Goal: Information Seeking & Learning: Understand process/instructions

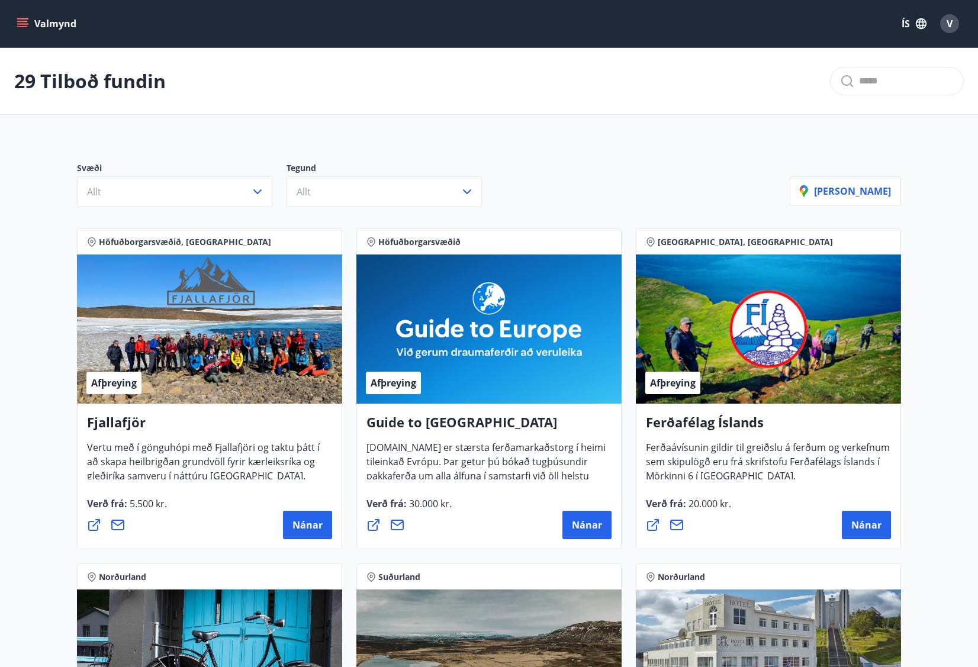
click at [21, 28] on icon "menu" at bounding box center [23, 24] width 12 height 12
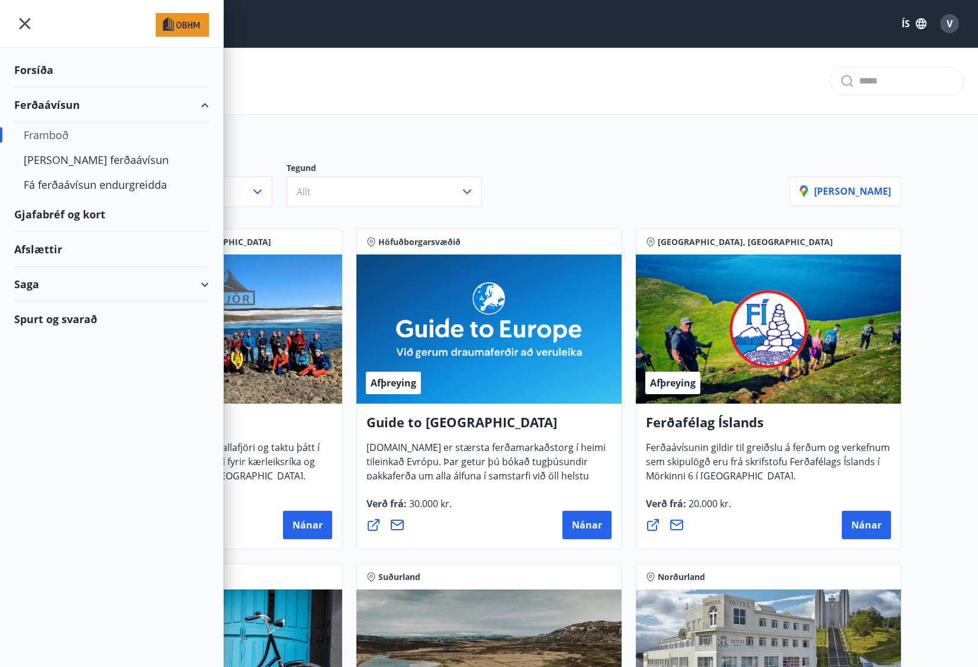
click at [41, 282] on div "Saga" at bounding box center [111, 284] width 195 height 35
click at [73, 317] on div "Ferðaávísun" at bounding box center [112, 314] width 176 height 25
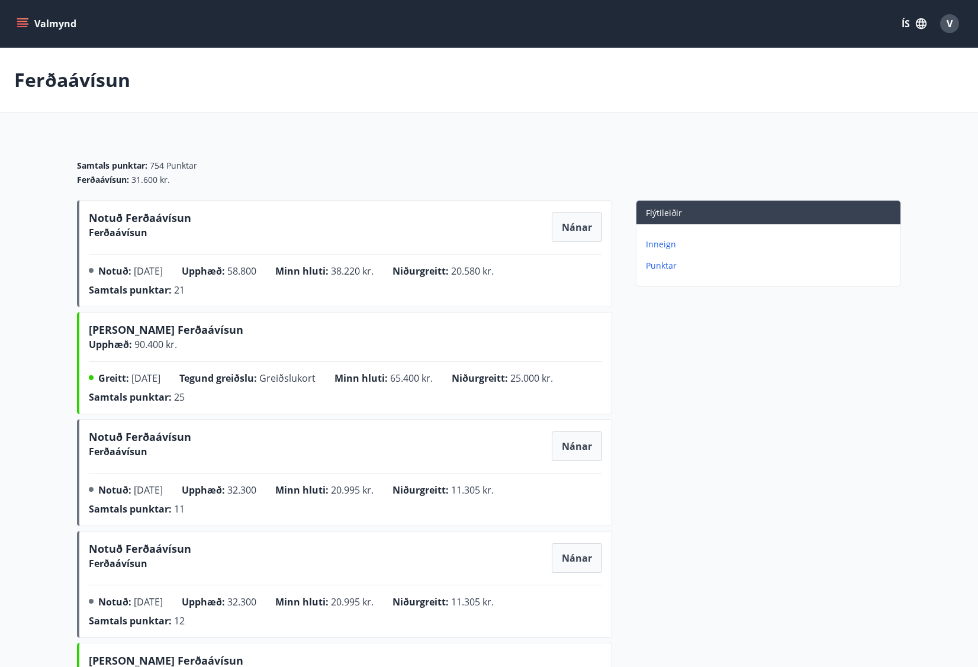
click at [27, 22] on icon "menu" at bounding box center [23, 24] width 12 height 12
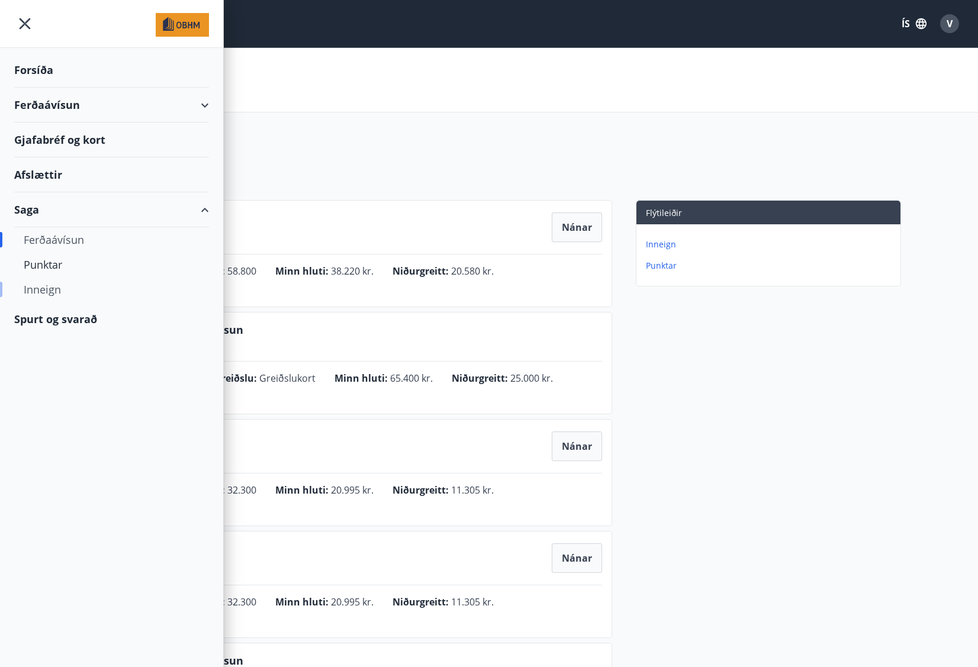
click at [64, 287] on div "Inneign" at bounding box center [112, 289] width 176 height 25
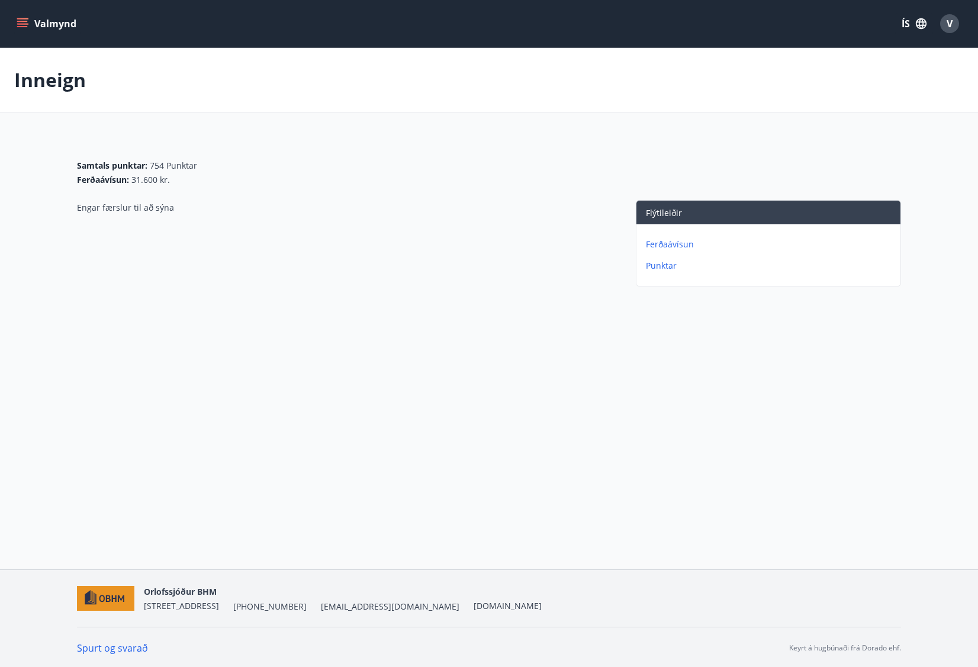
click at [675, 244] on p "Ferðaávísun" at bounding box center [771, 245] width 250 height 12
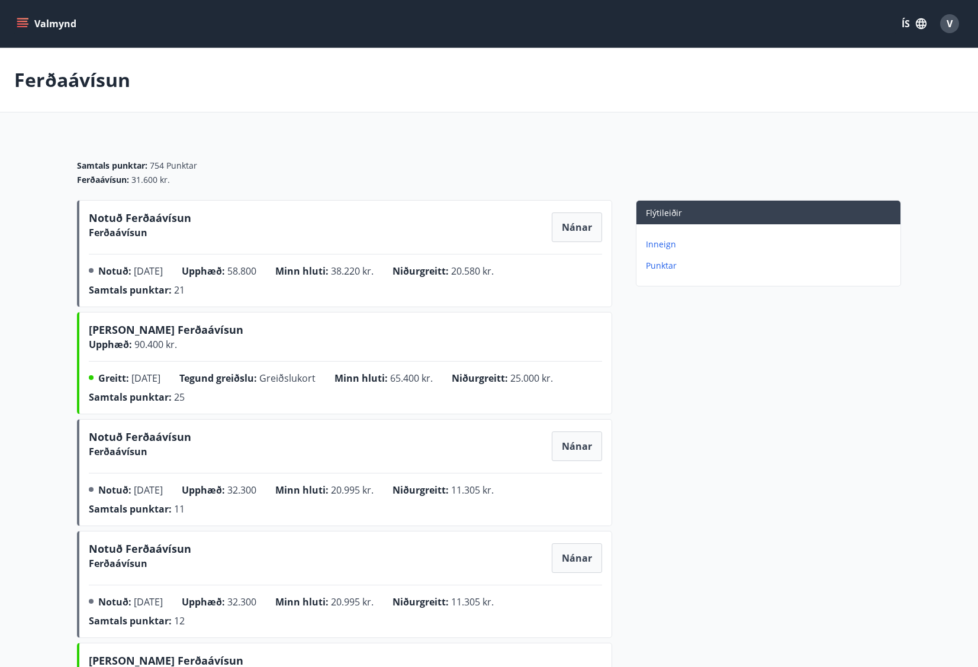
click at [20, 18] on icon "menu" at bounding box center [23, 18] width 13 height 1
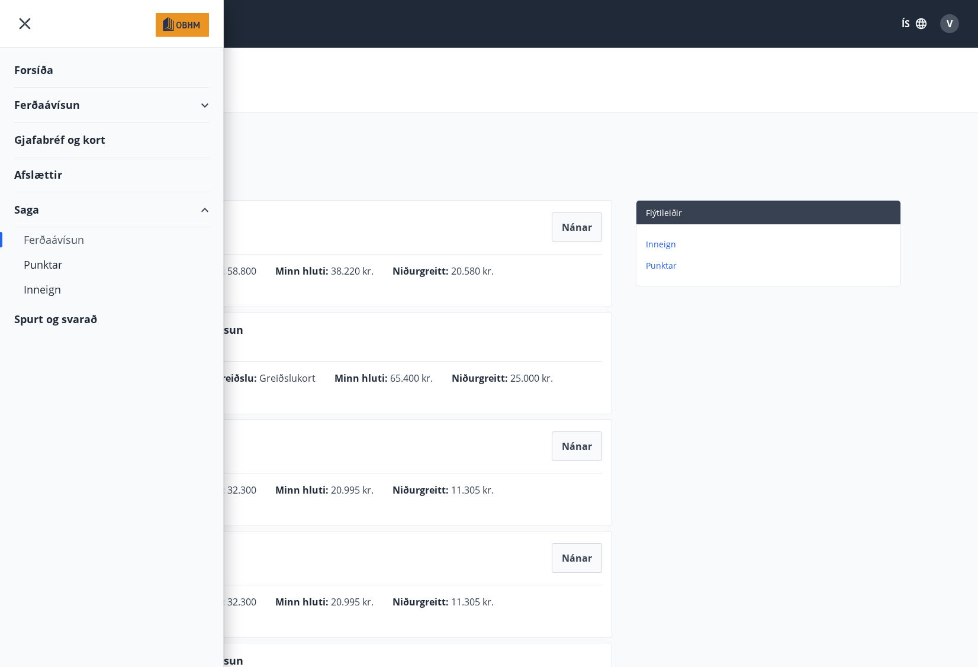
click at [59, 317] on div "Spurt og svarað" at bounding box center [111, 319] width 195 height 34
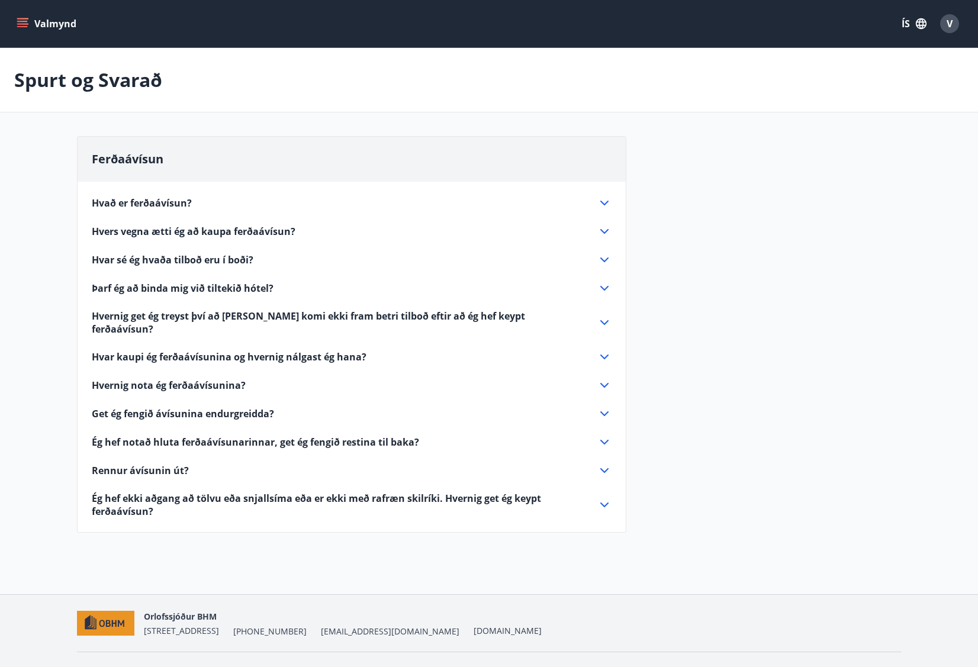
click at [226, 407] on span "Get ég fengið ávísunina endurgreidda?" at bounding box center [183, 413] width 182 height 13
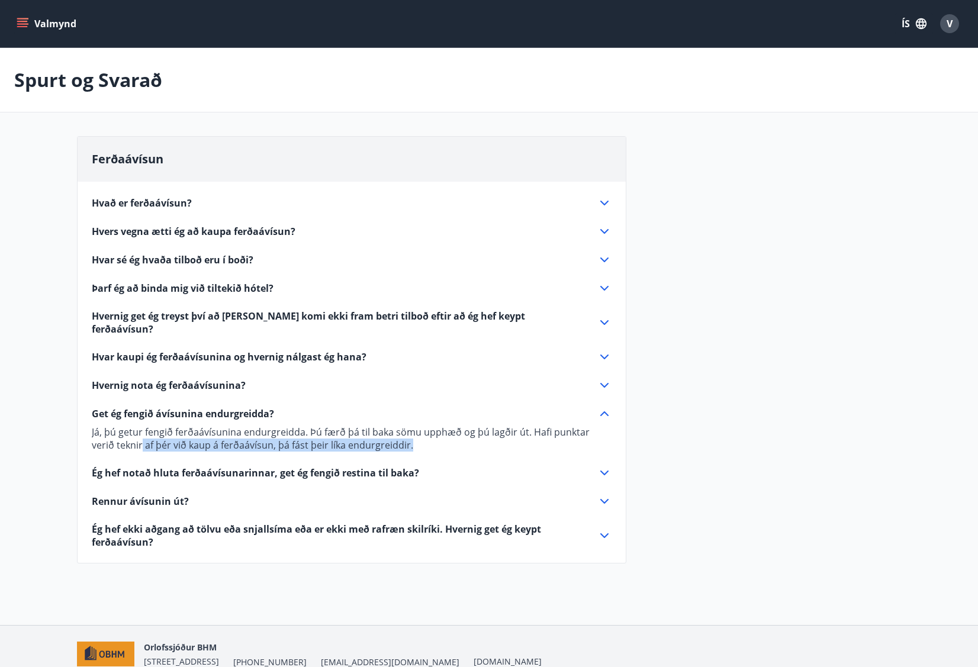
drag, startPoint x: 118, startPoint y: 434, endPoint x: 407, endPoint y: 431, distance: 288.2
click at [407, 431] on p "Já, þú getur fengið ferðaávísunina endurgreidda. Þú færð þá til baka sömu upphæ…" at bounding box center [352, 439] width 520 height 26
click at [254, 466] on span "Ég hef notað hluta ferðaávísunarinnar, get ég fengið restina til baka?" at bounding box center [255, 472] width 327 height 13
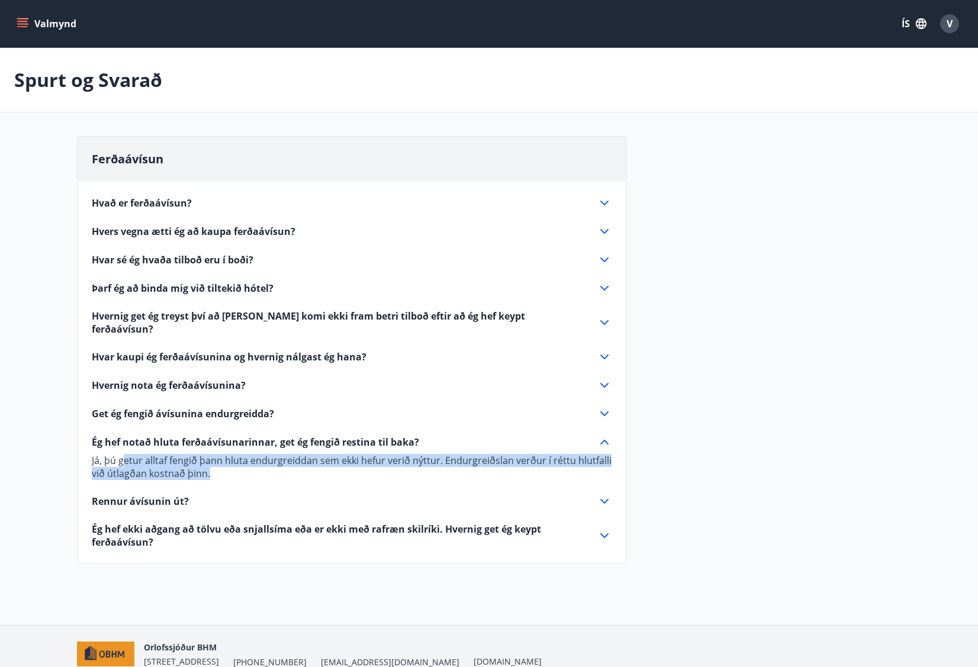
drag, startPoint x: 125, startPoint y: 444, endPoint x: 250, endPoint y: 459, distance: 126.3
click at [250, 459] on p "Já, þú getur alltaf fengið þann hluta endurgreiddan sem ekki hefur verið nýttur…" at bounding box center [352, 467] width 520 height 26
click at [172, 495] on span "Rennur ávísunin út?" at bounding box center [140, 501] width 97 height 13
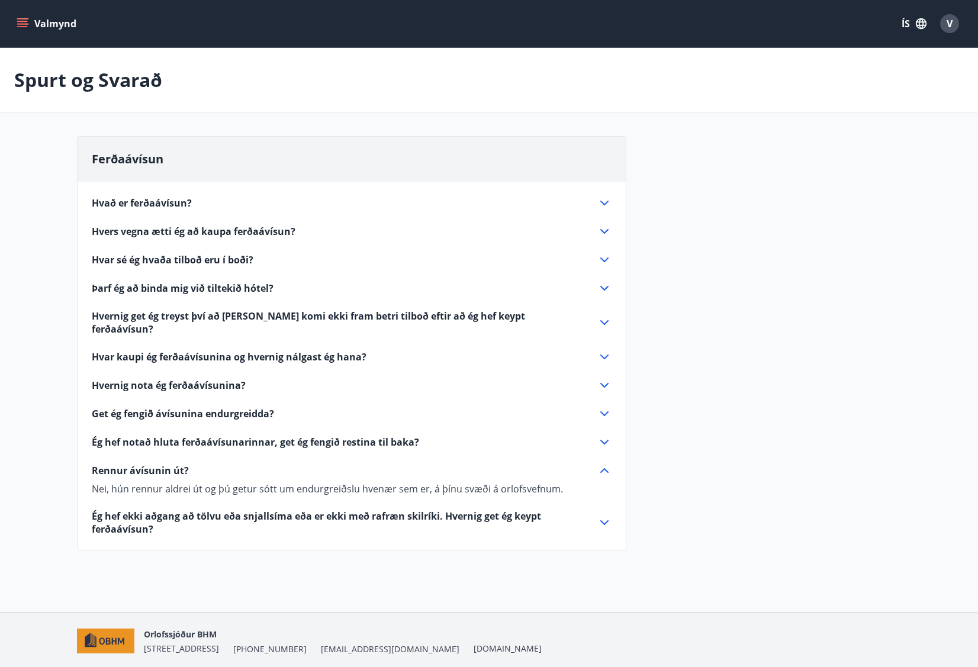
click at [28, 16] on button "Valmynd" at bounding box center [47, 23] width 67 height 21
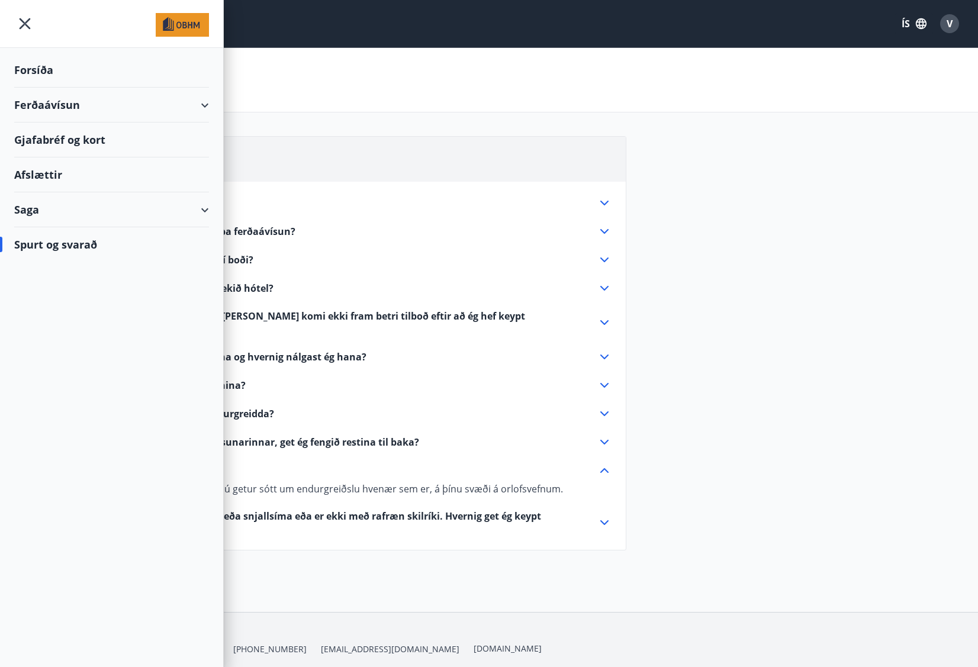
click at [202, 209] on div "Saga" at bounding box center [111, 209] width 195 height 35
click at [205, 99] on div "Ferðaávísun" at bounding box center [111, 105] width 195 height 35
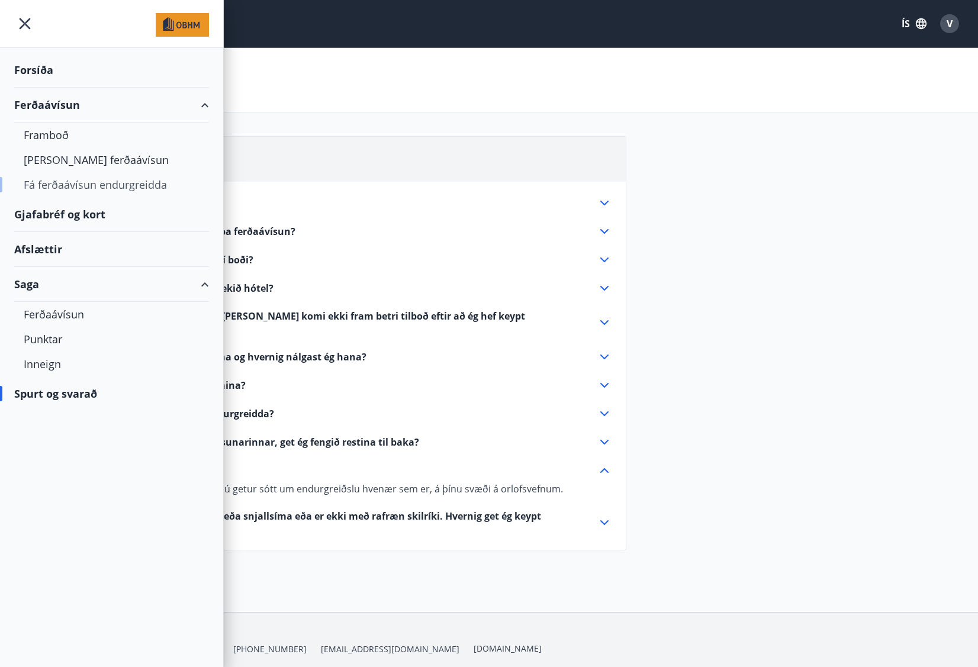
click at [87, 181] on div "Fá ferðaávísun endurgreidda" at bounding box center [112, 184] width 176 height 25
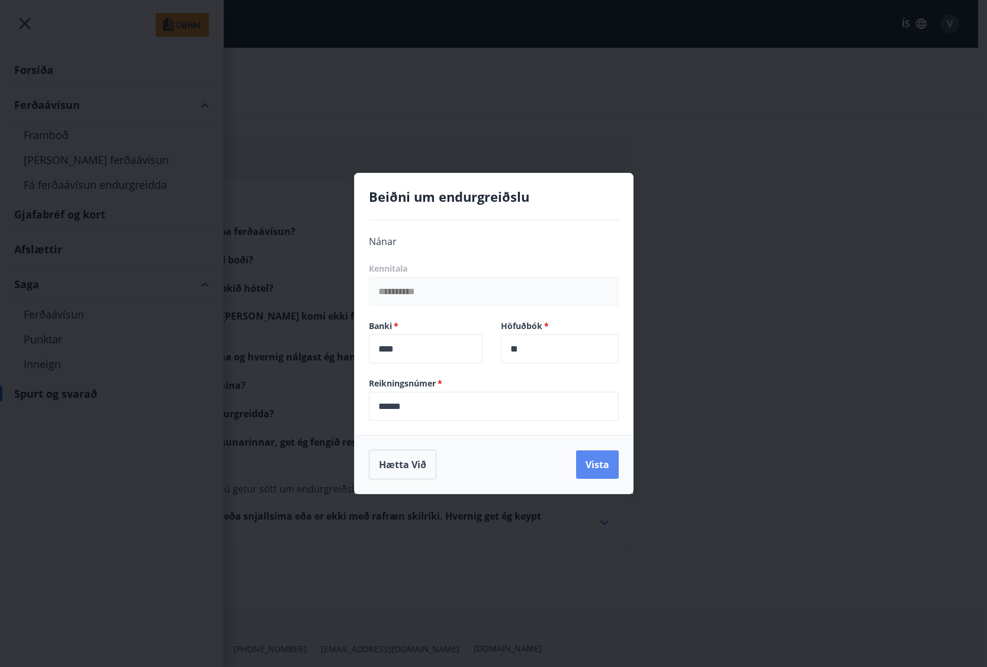
click at [604, 469] on button "Vista" at bounding box center [597, 464] width 43 height 28
